Goal: Entertainment & Leisure: Consume media (video, audio)

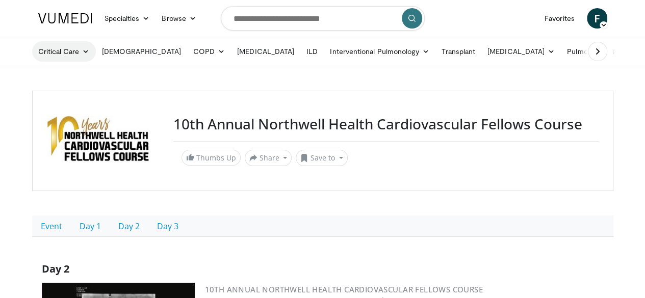
click at [32, 47] on link "Critical Care" at bounding box center [64, 51] width 64 height 20
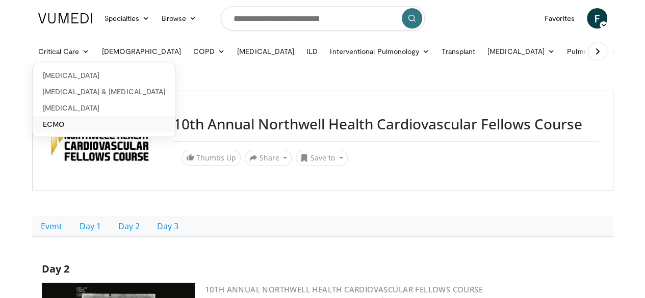
click at [33, 126] on link "ECMO" at bounding box center [104, 124] width 143 height 16
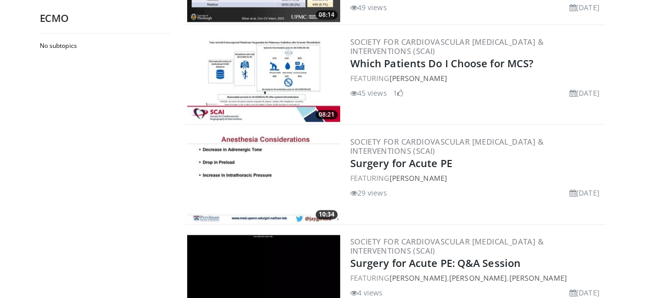
scroll to position [580, 0]
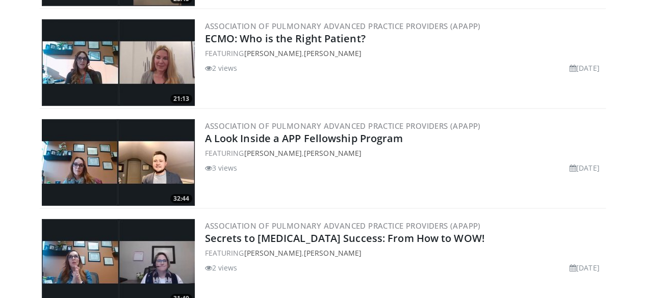
scroll to position [1644, 0]
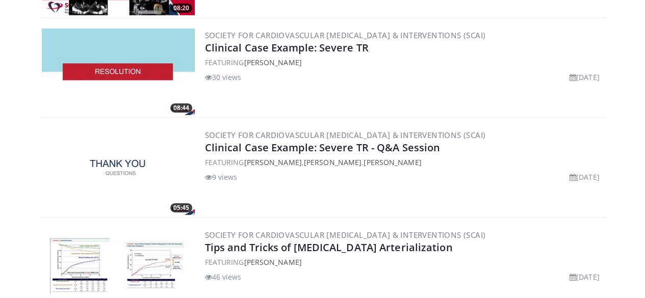
scroll to position [3633, 0]
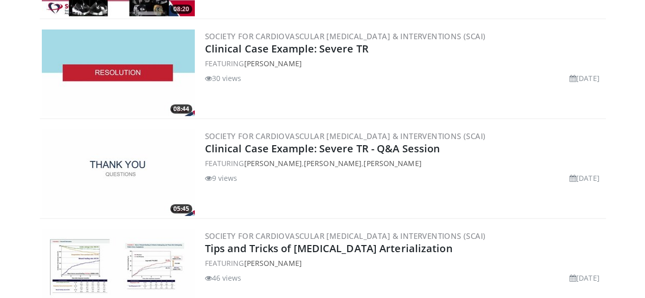
drag, startPoint x: 327, startPoint y: 168, endPoint x: 537, endPoint y: 72, distance: 230.4
click at [537, 72] on div "Society for Cardiovascular Angiography & Interventions (SCAI) Clinical Case Exa…" at bounding box center [404, 73] width 399 height 87
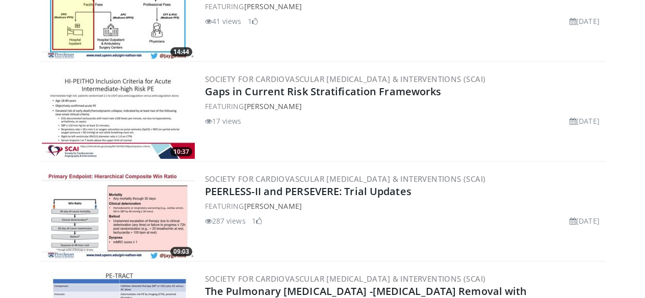
scroll to position [1391, 0]
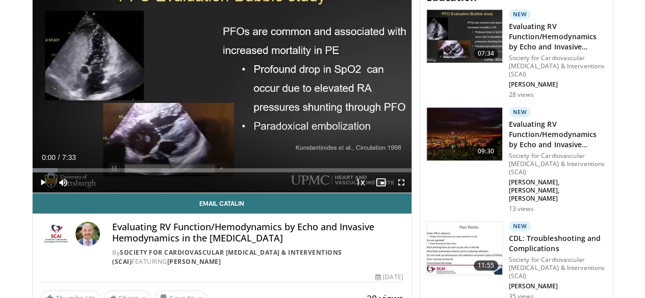
scroll to position [369, 0]
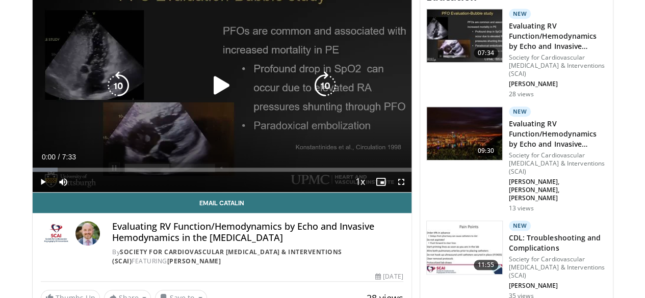
click at [212, 79] on icon "Video Player" at bounding box center [222, 85] width 29 height 29
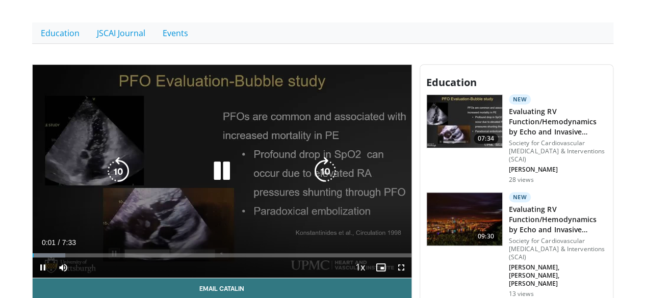
scroll to position [280, 0]
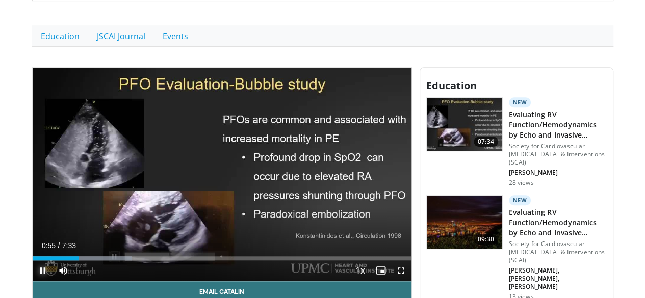
click at [33, 267] on span "Video Player" at bounding box center [43, 271] width 20 height 20
click at [33, 270] on span "Video Player" at bounding box center [43, 271] width 20 height 20
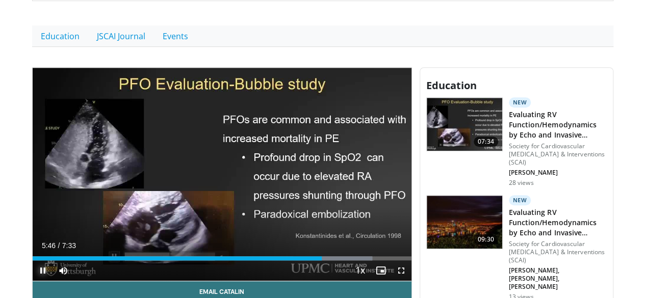
drag, startPoint x: 237, startPoint y: 137, endPoint x: 12, endPoint y: 273, distance: 262.6
click at [33, 273] on span "Video Player" at bounding box center [43, 271] width 20 height 20
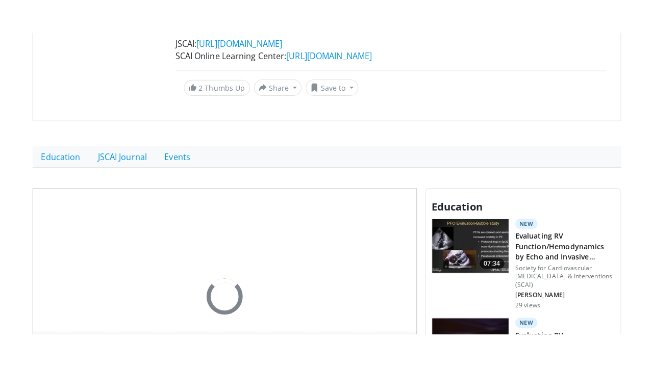
scroll to position [314, 0]
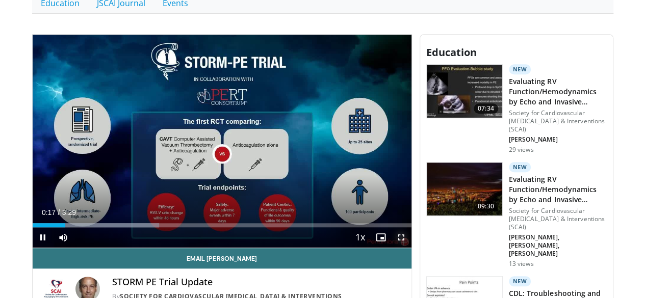
click at [407, 240] on span "Video Player" at bounding box center [401, 237] width 20 height 20
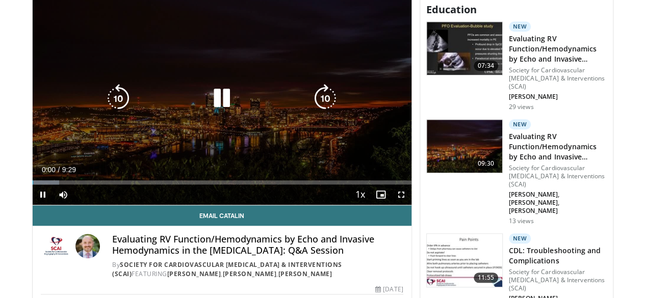
scroll to position [358, 0]
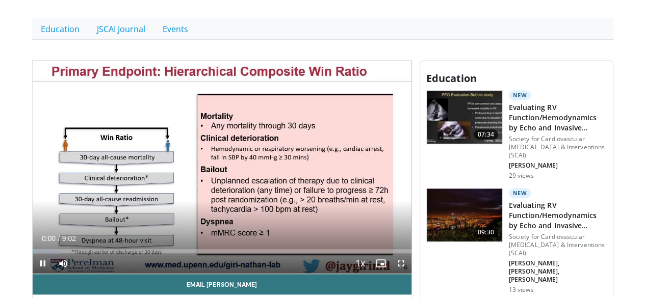
scroll to position [359, 0]
